Goal: Check status: Check status

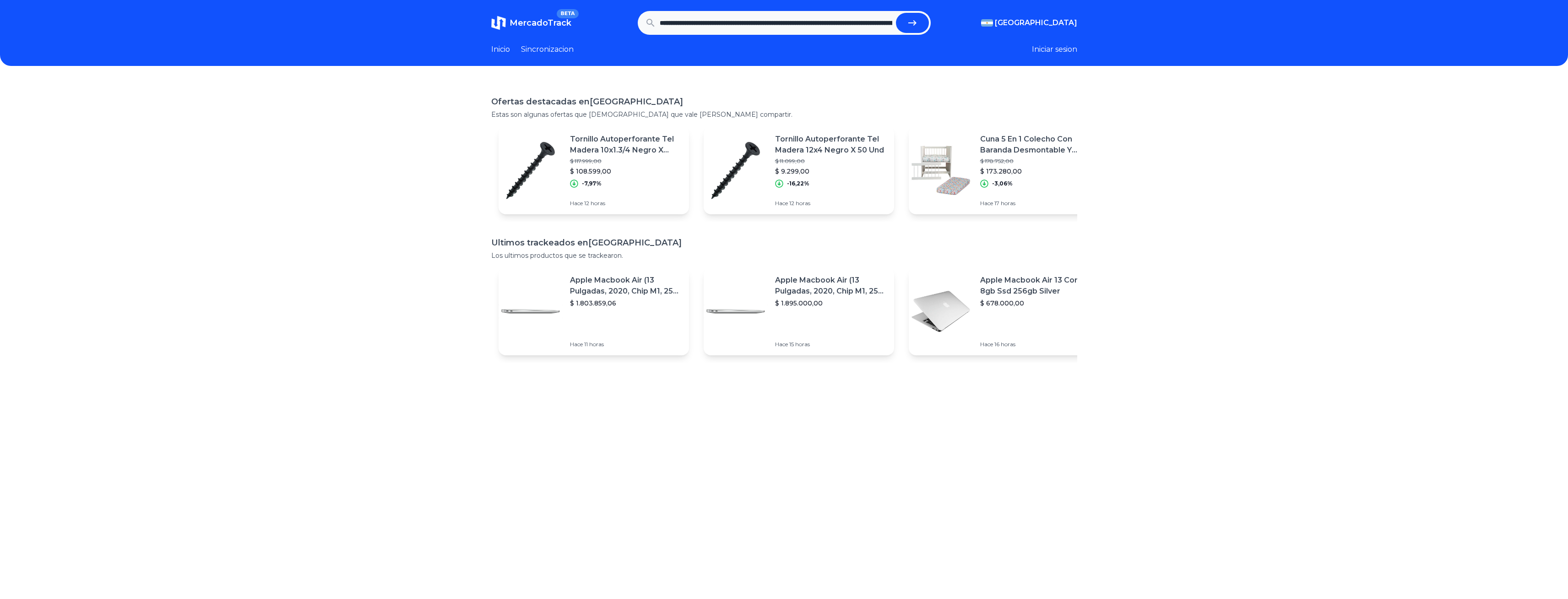
scroll to position [0, 892]
click at [921, 18] on button "submit" at bounding box center [912, 23] width 33 height 21
type input "**********"
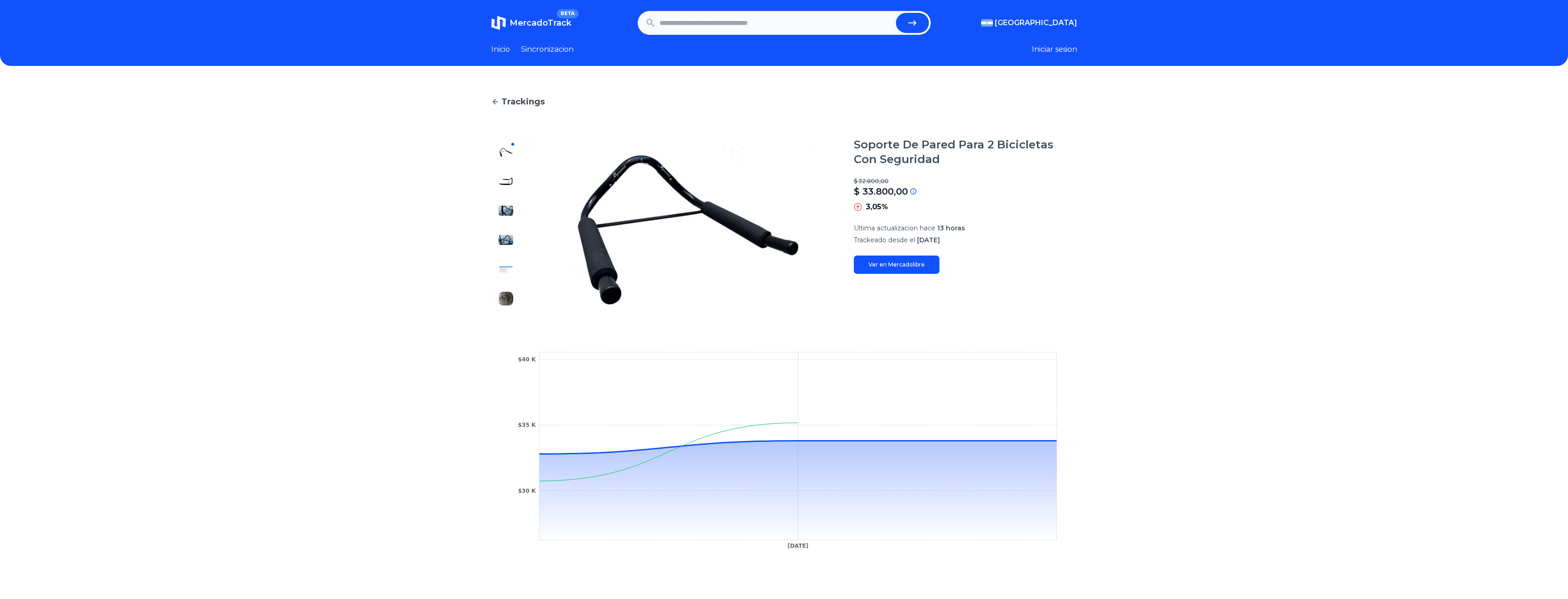
drag, startPoint x: 870, startPoint y: 223, endPoint x: 1019, endPoint y: 257, distance: 152.8
click at [1019, 257] on div "Soporte De Pared Para 2 Bicicletas Con Seguridad $ 32.800,00 $ 33.800,00 Si el …" at bounding box center [965, 205] width 224 height 136
click at [508, 182] on img at bounding box center [505, 181] width 15 height 15
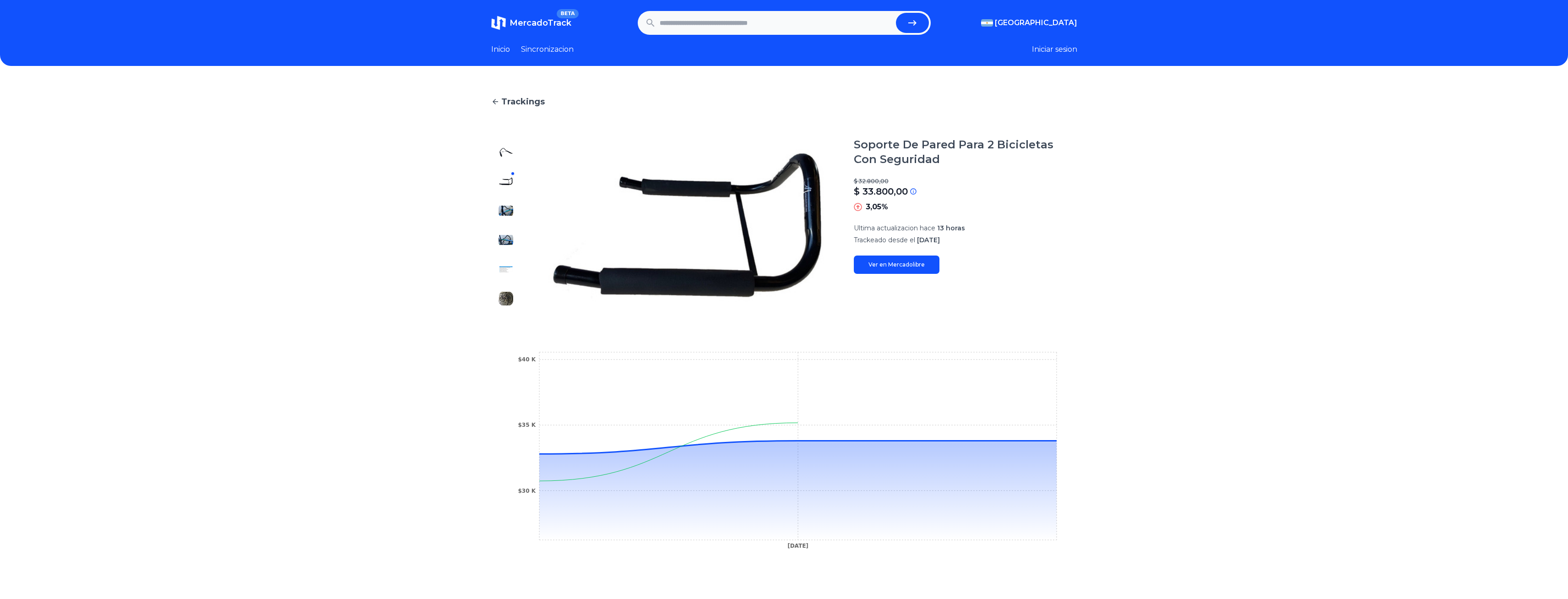
click at [508, 196] on div at bounding box center [506, 225] width 29 height 176
click at [507, 223] on div at bounding box center [506, 225] width 29 height 176
click at [506, 253] on div at bounding box center [506, 225] width 29 height 176
click at [510, 237] on img at bounding box center [505, 240] width 15 height 15
